Goal: Check status: Check status

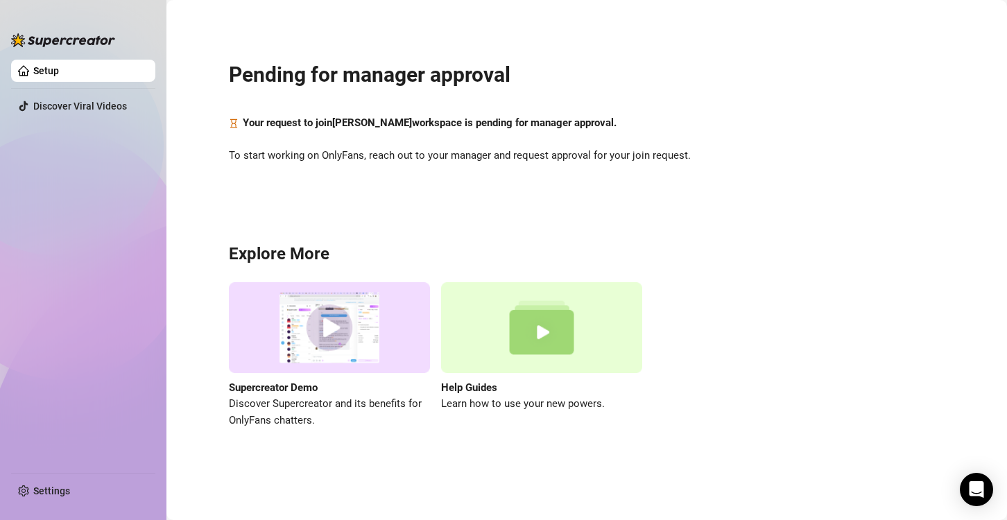
click at [55, 259] on ul "Setup Discover Viral Videos" at bounding box center [83, 260] width 144 height 413
click at [323, 233] on div "Pending for manager approval Your request to join [PERSON_NAME] workspace is pe…" at bounding box center [586, 237] width 813 height 454
click at [1006, 366] on main "Pending for manager approval Your request to join [PERSON_NAME] workspace is pe…" at bounding box center [586, 260] width 840 height 520
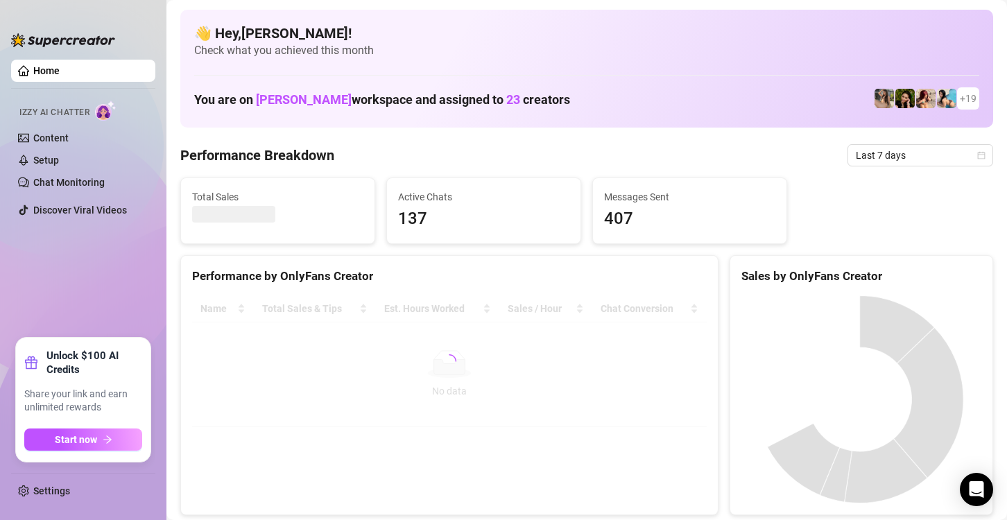
click at [97, 262] on ul "Home Izzy AI Chatter Content Setup Chat Monitoring Discover Viral Videos" at bounding box center [83, 193] width 144 height 278
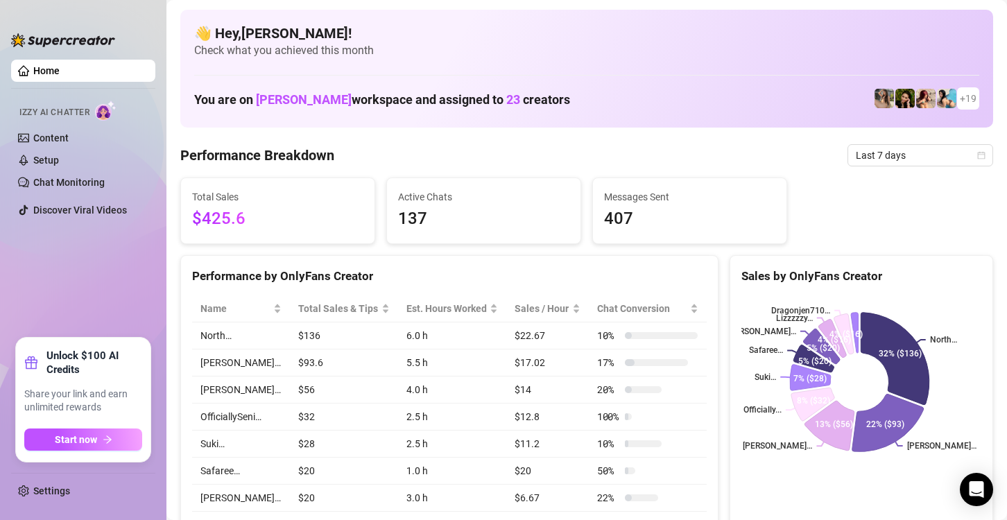
click at [19, 234] on ul "Home Izzy AI Chatter Content Setup Chat Monitoring Discover Viral Videos" at bounding box center [83, 193] width 144 height 278
